Goal: Information Seeking & Learning: Learn about a topic

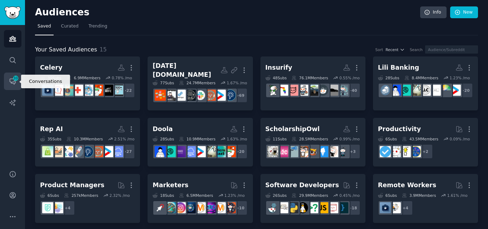
click at [12, 78] on icon "Sidebar" at bounding box center [13, 82] width 8 height 8
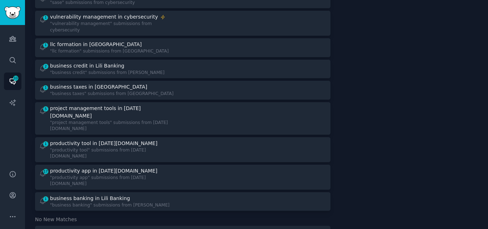
scroll to position [132, 0]
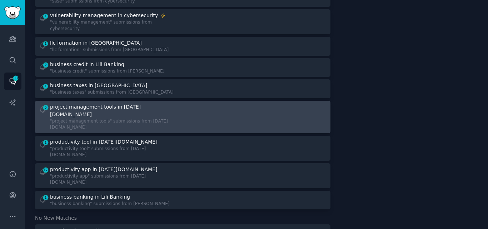
click at [118, 118] on div ""project management tools" submissions from [DATE][DOMAIN_NAME]" at bounding box center [114, 124] width 128 height 13
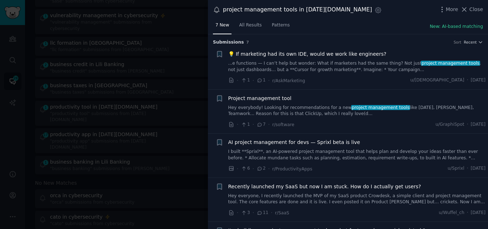
click at [268, 109] on link "Hey everybody! Looking for recommendations for a new project management tools l…" at bounding box center [357, 111] width 258 height 13
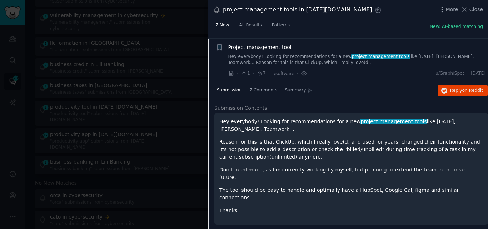
scroll to position [55, 0]
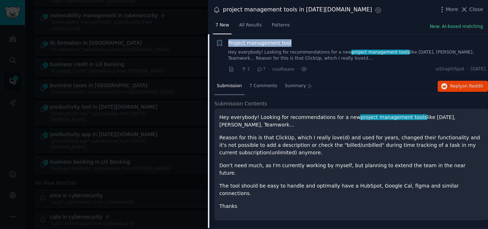
drag, startPoint x: 291, startPoint y: 44, endPoint x: 227, endPoint y: 43, distance: 63.7
click at [227, 43] on div "+ Project management tool Hey everybody! Looking for recommendations for a new …" at bounding box center [351, 56] width 270 height 34
copy span "Project management tool"
click at [251, 41] on span "Project management tool" at bounding box center [259, 43] width 63 height 8
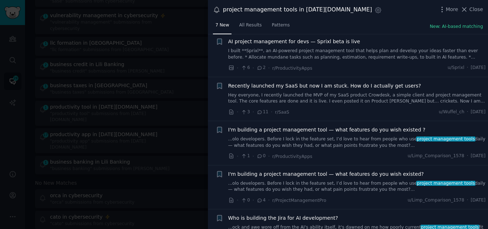
scroll to position [125, 0]
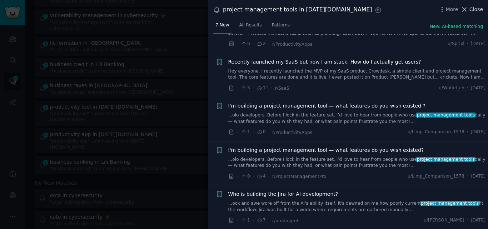
click at [472, 8] on span "Close" at bounding box center [477, 10] width 14 height 8
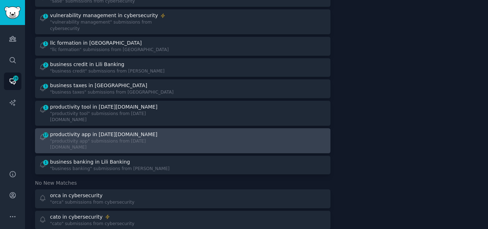
click at [118, 138] on div ""productivity app" submissions from [DATE][DOMAIN_NAME]" at bounding box center [114, 144] width 128 height 13
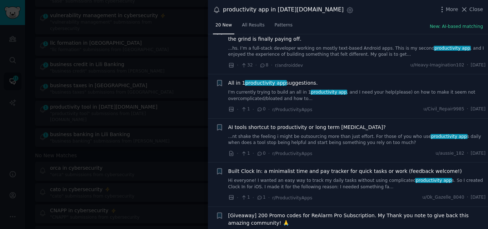
scroll to position [422, 0]
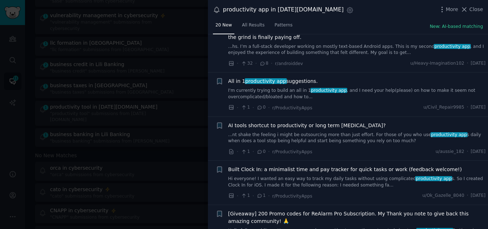
click at [282, 88] on link "I'm currently trying to build an all in 1 productivity app , and I need your he…" at bounding box center [357, 94] width 258 height 13
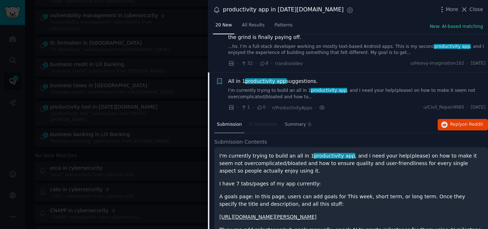
scroll to position [448, 0]
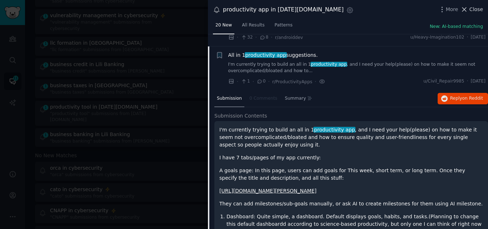
click at [472, 10] on span "Close" at bounding box center [477, 10] width 14 height 8
